Goal: Transaction & Acquisition: Book appointment/travel/reservation

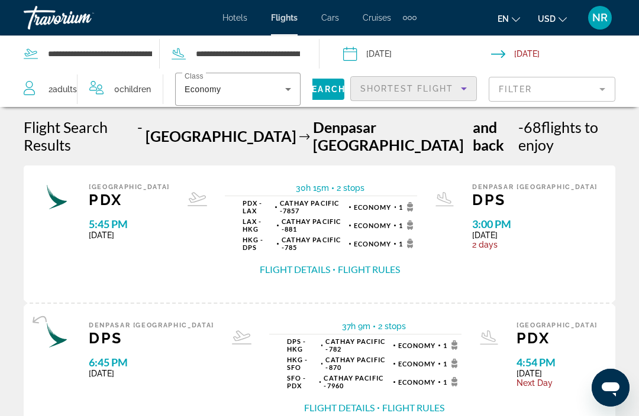
click at [52, 13] on div "Travorium" at bounding box center [83, 17] width 118 height 31
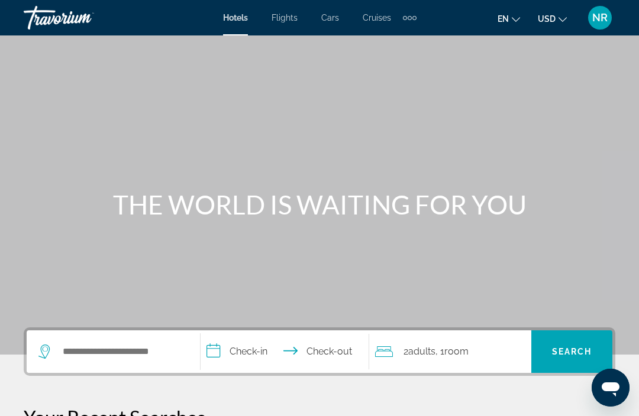
click at [284, 14] on span "Flights" at bounding box center [285, 17] width 26 height 9
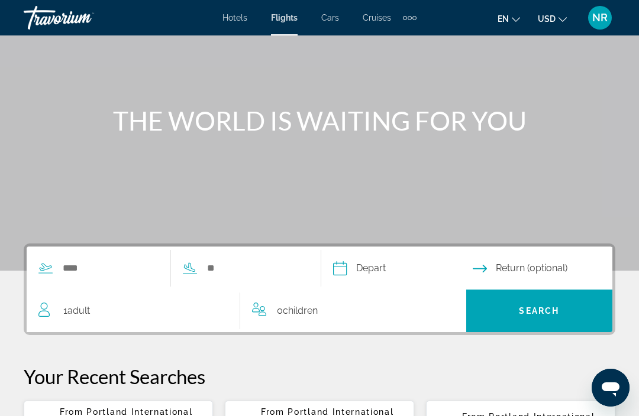
scroll to position [283, 0]
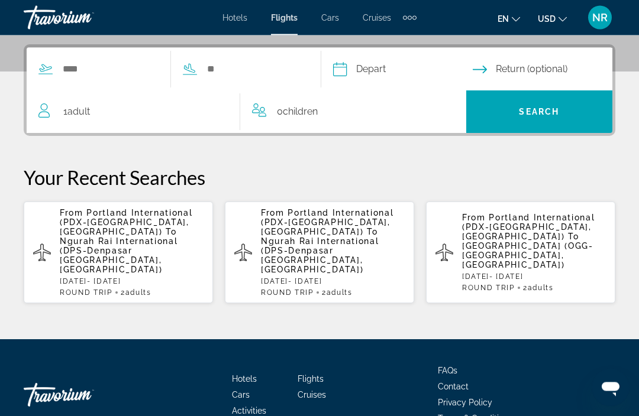
click at [89, 239] on span "Ngurah Rai International (DPS-Denpasar Bali, Indonesia)" at bounding box center [119, 256] width 118 height 38
